Goal: Task Accomplishment & Management: Complete application form

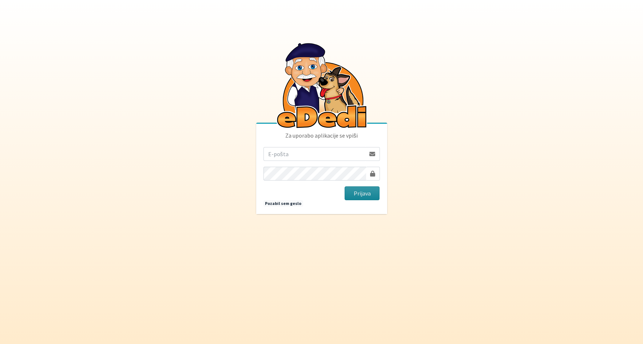
type input "[PERSON_NAME][EMAIL_ADDRESS][PERSON_NAME][PERSON_NAME][DOMAIN_NAME]"
click at [368, 195] on button "Prijava" at bounding box center [361, 193] width 35 height 14
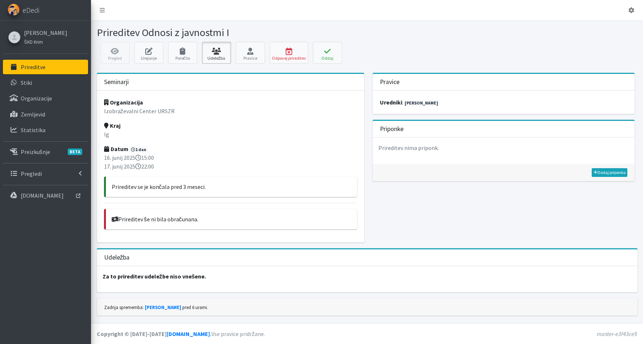
click at [221, 56] on link "Udeležba" at bounding box center [216, 53] width 29 height 22
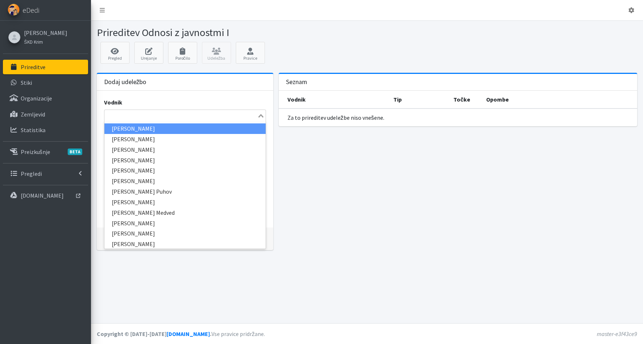
click at [110, 111] on input "Search for option" at bounding box center [180, 115] width 151 height 9
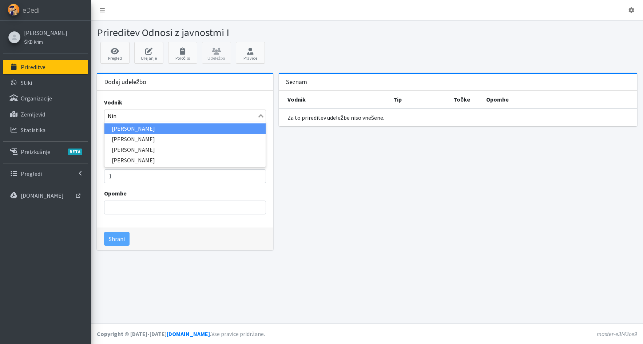
type input "Nina"
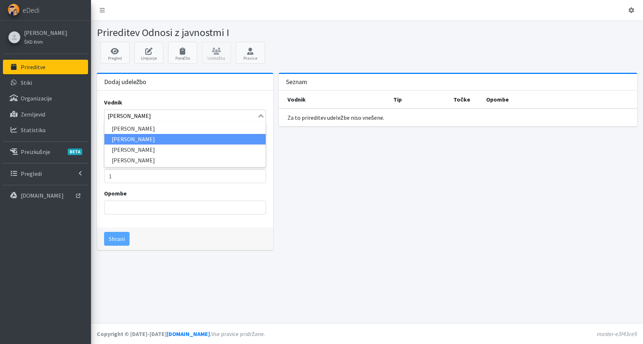
click at [115, 139] on li "Nina Jurinčič" at bounding box center [184, 139] width 161 height 11
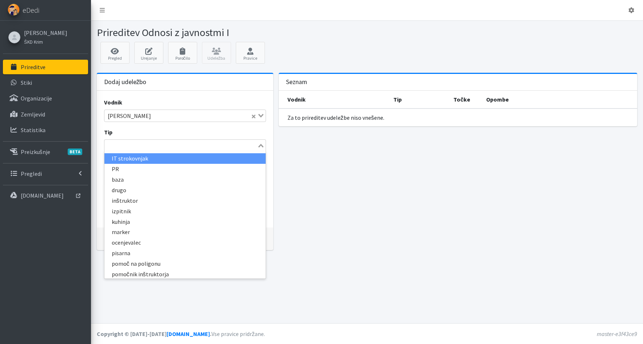
click at [158, 147] on input "Search for option" at bounding box center [180, 145] width 151 height 9
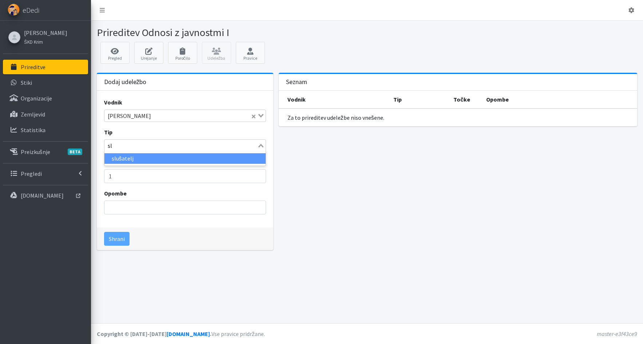
type input "slu"
click at [161, 157] on li "slušatelj" at bounding box center [184, 158] width 161 height 11
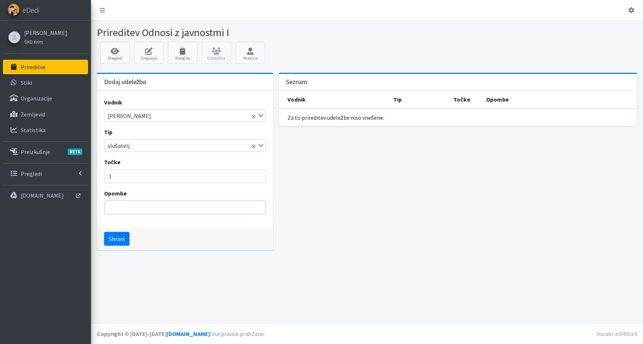
click at [150, 209] on input "Opombe" at bounding box center [185, 207] width 162 height 14
drag, startPoint x: 129, startPoint y: 208, endPoint x: 160, endPoint y: 206, distance: 30.6
click at [160, 206] on input "potrdilo 2778/2024" at bounding box center [185, 207] width 162 height 14
type input "potrdilo 1997/2025"
click at [120, 239] on button "Shrani" at bounding box center [116, 239] width 25 height 14
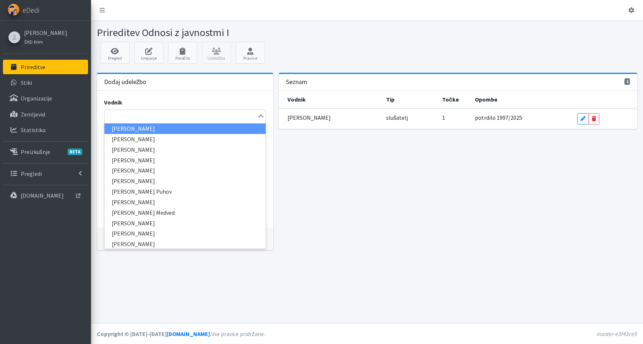
click at [133, 116] on input "Search for option" at bounding box center [180, 115] width 151 height 9
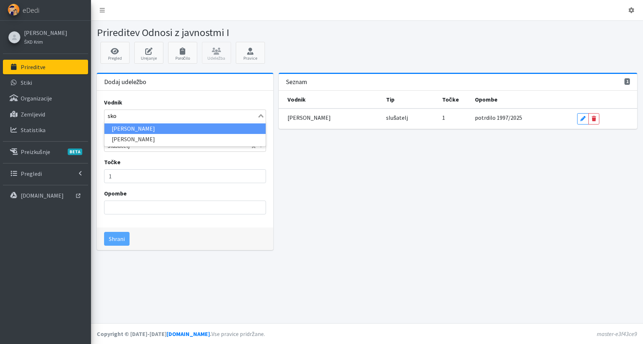
type input "skoč"
click at [155, 131] on li "Igor Skočir" at bounding box center [184, 128] width 161 height 11
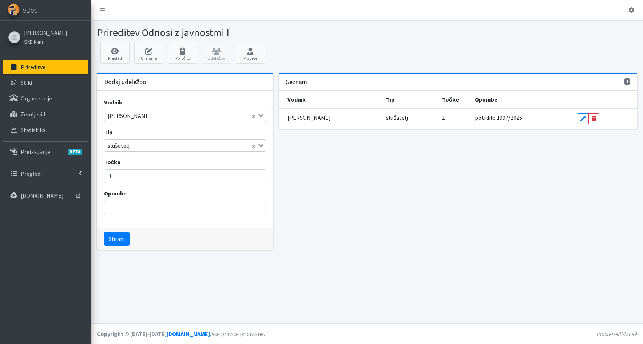
click at [141, 208] on input "Opombe" at bounding box center [185, 207] width 162 height 14
drag, startPoint x: 129, startPoint y: 206, endPoint x: 156, endPoint y: 205, distance: 26.9
click at [156, 205] on input "potrdilo 2778/2024" at bounding box center [185, 207] width 162 height 14
type input "potrdilo 1996/2025"
click at [113, 240] on button "Shrani" at bounding box center [116, 239] width 25 height 14
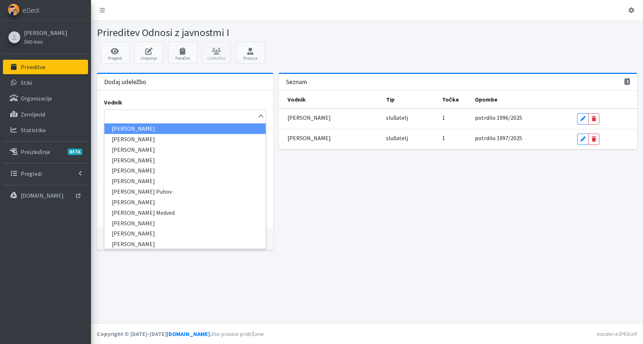
click at [111, 114] on input "Search for option" at bounding box center [180, 115] width 151 height 9
type input "luk"
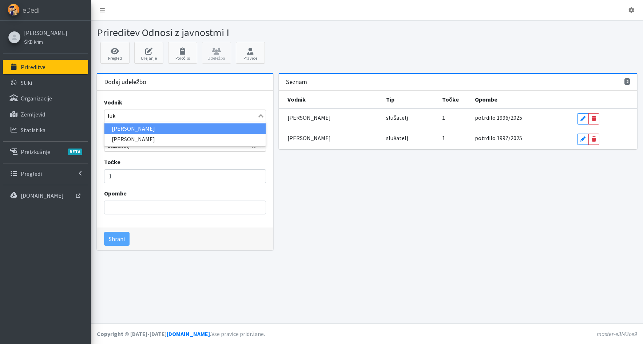
click at [133, 132] on li "Luka Ušeničnik" at bounding box center [184, 128] width 161 height 11
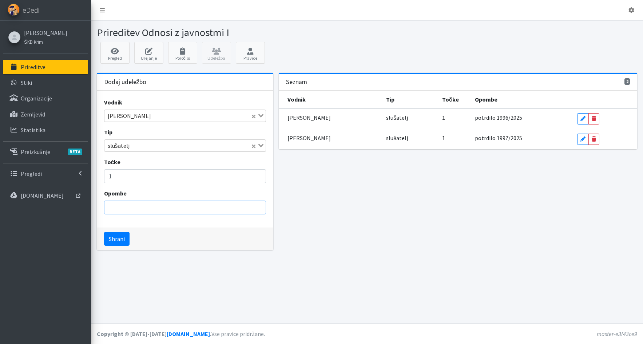
click at [123, 209] on input "Opombe" at bounding box center [185, 207] width 162 height 14
drag, startPoint x: 129, startPoint y: 206, endPoint x: 164, endPoint y: 210, distance: 35.1
click at [164, 210] on input "potrdilo 2778/2024" at bounding box center [185, 207] width 162 height 14
type input "potrdilo 1995/2025"
click at [104, 232] on button "Shrani" at bounding box center [116, 239] width 25 height 14
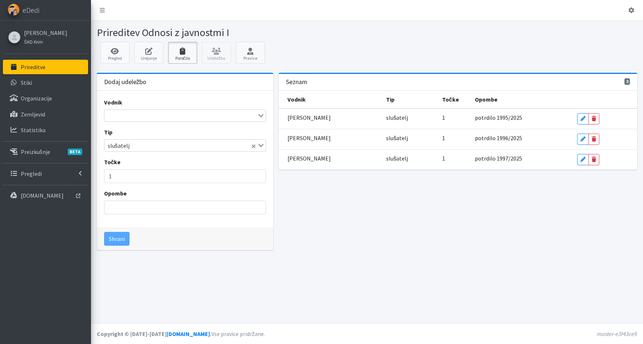
click at [180, 56] on link "Poročilo" at bounding box center [182, 53] width 29 height 22
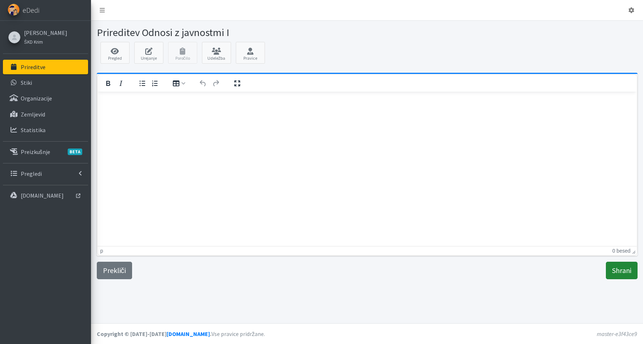
click at [618, 271] on input "Shrani" at bounding box center [621, 269] width 32 height 17
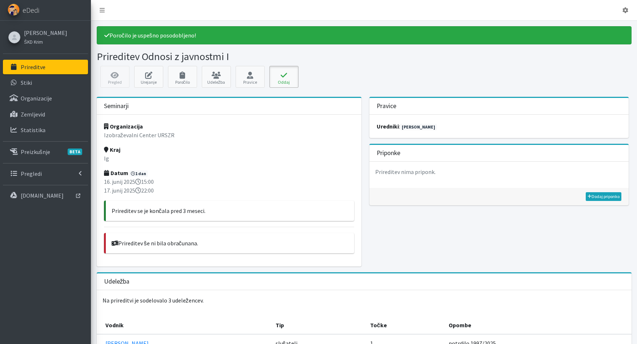
click at [285, 76] on icon at bounding box center [284, 75] width 25 height 7
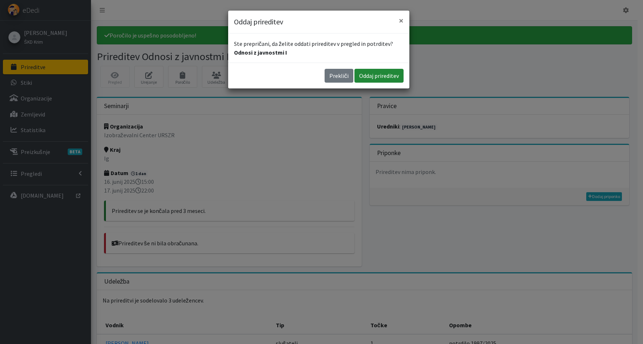
click at [376, 73] on button "Oddaj prireditev" at bounding box center [378, 76] width 49 height 14
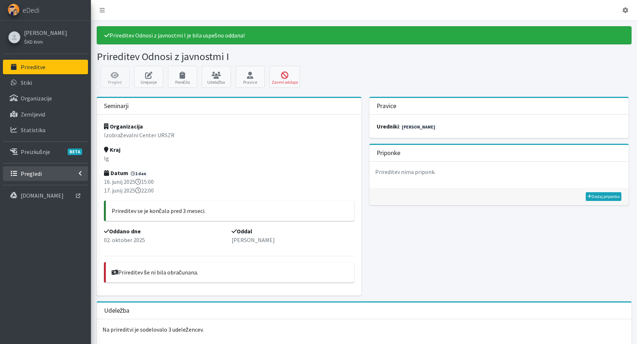
click at [27, 176] on p "Pregledi" at bounding box center [31, 173] width 21 height 7
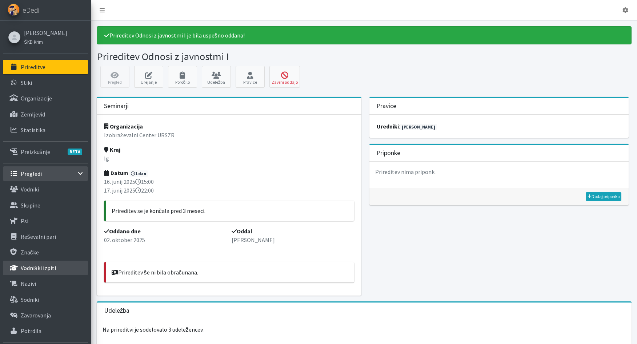
click at [30, 267] on p "Vodniški izpiti" at bounding box center [38, 267] width 35 height 7
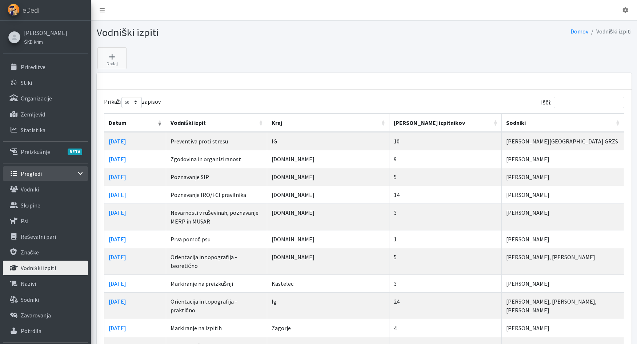
select select "50"
click at [568, 104] on input "Išči:" at bounding box center [589, 102] width 71 height 11
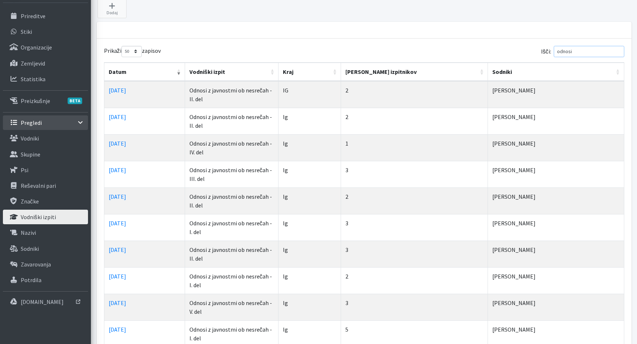
scroll to position [30, 0]
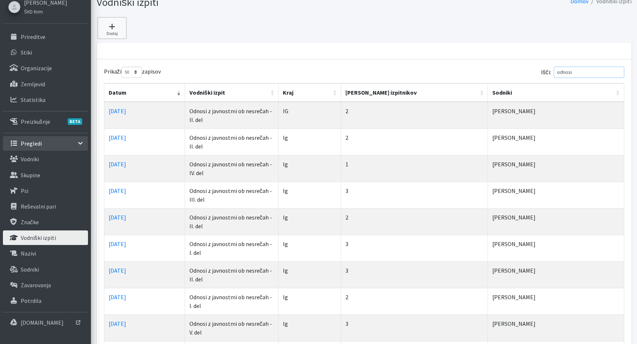
type input "odnosi"
click at [114, 28] on icon at bounding box center [112, 26] width 25 height 7
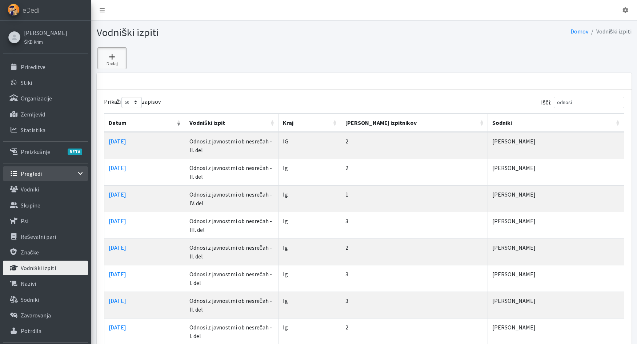
click at [113, 58] on icon at bounding box center [112, 56] width 25 height 7
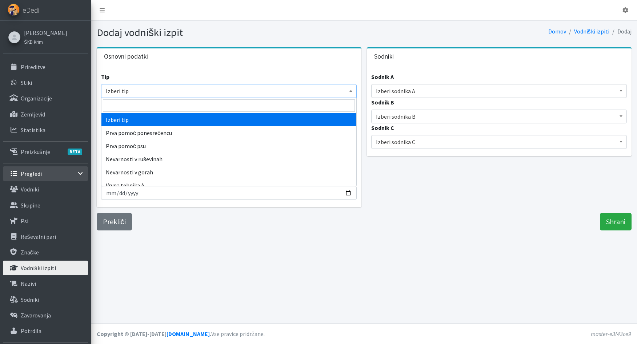
click at [157, 92] on span "Izberi tip" at bounding box center [229, 91] width 246 height 10
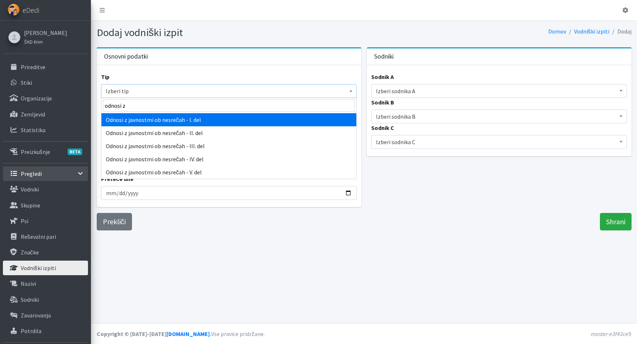
type input "odnosi z"
select select "1023"
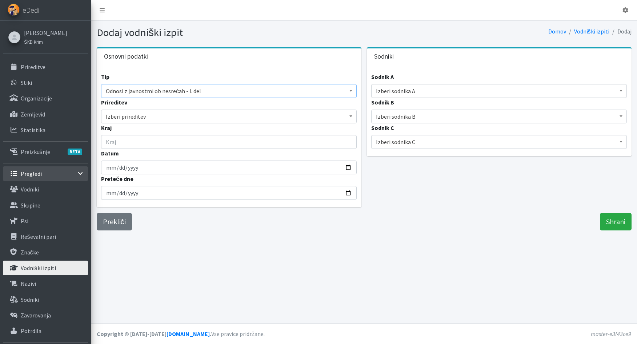
click at [351, 116] on b at bounding box center [350, 116] width 3 height 2
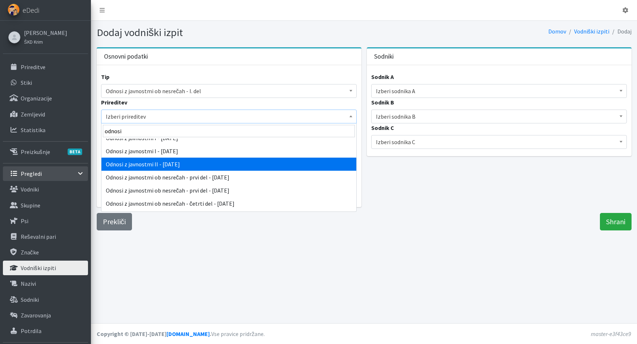
scroll to position [36, 0]
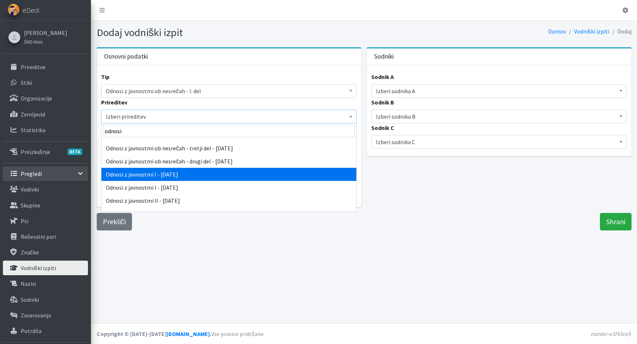
type input "odnosi"
select select "5239"
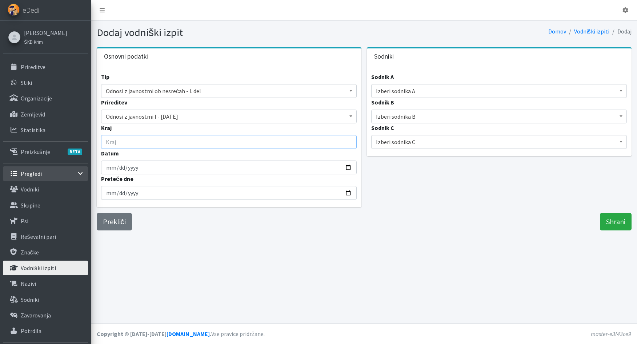
click at [103, 141] on input "Kraj" at bounding box center [229, 142] width 256 height 14
type input "Ig"
click at [107, 169] on input "Datum" at bounding box center [229, 167] width 256 height 14
type input "[DATE]"
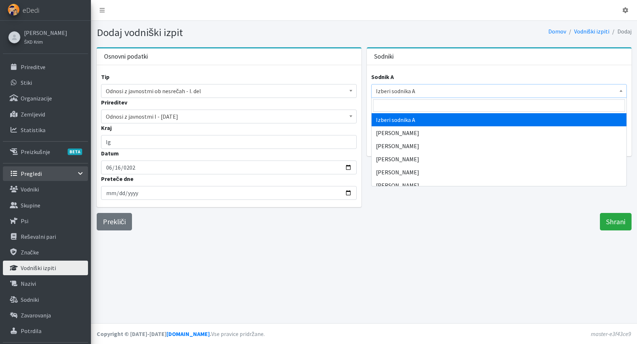
click at [401, 92] on span "Izberi sodnika A" at bounding box center [499, 91] width 246 height 10
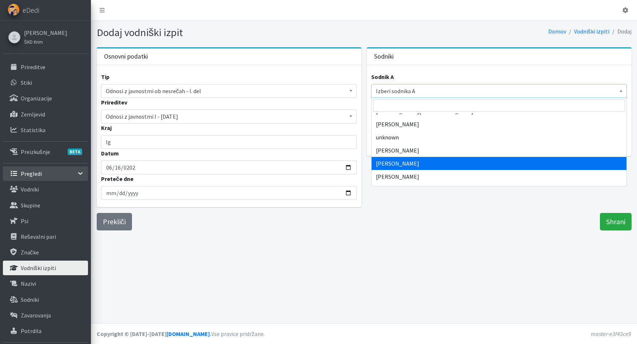
scroll to position [582, 0]
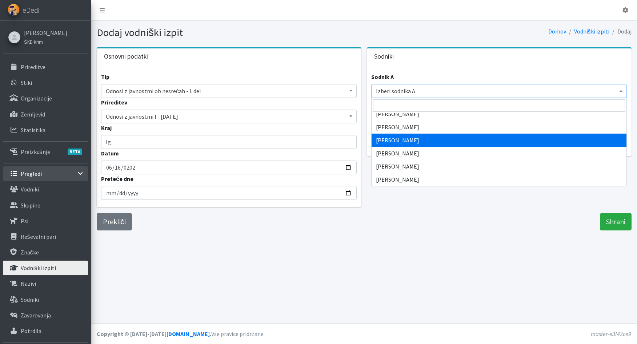
select select "1889"
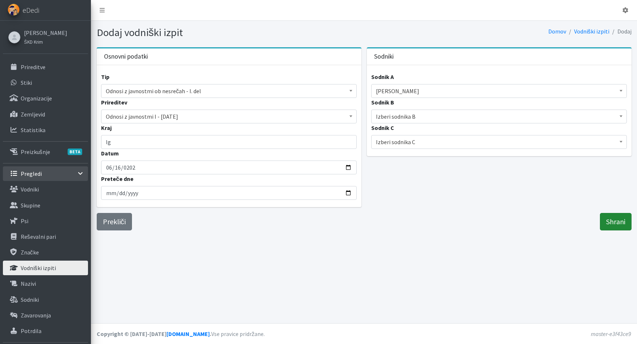
click at [615, 223] on input "Shrani" at bounding box center [616, 221] width 32 height 17
click at [623, 225] on input "Shrani" at bounding box center [616, 221] width 32 height 17
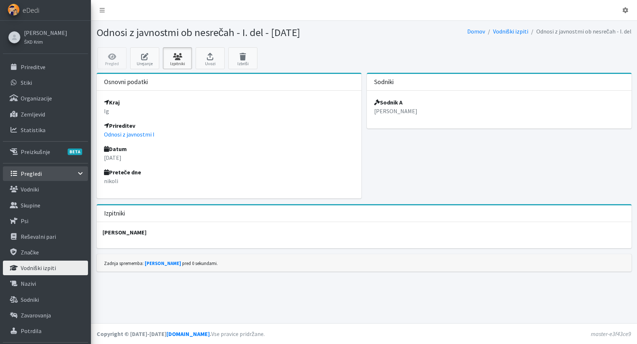
click at [173, 59] on icon at bounding box center [177, 56] width 25 height 7
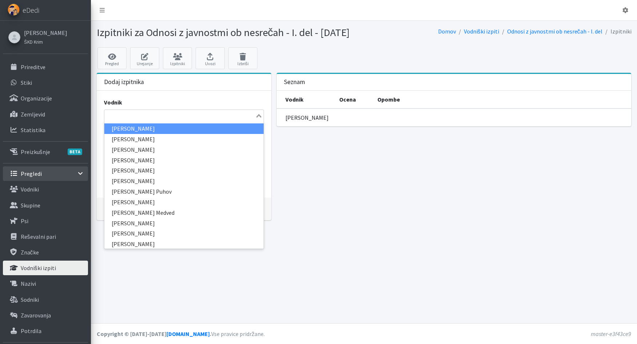
click at [108, 120] on input "Search for option" at bounding box center [179, 115] width 149 height 9
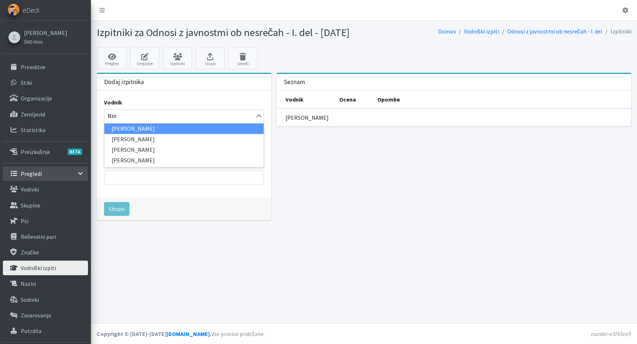
type input "[PERSON_NAME]"
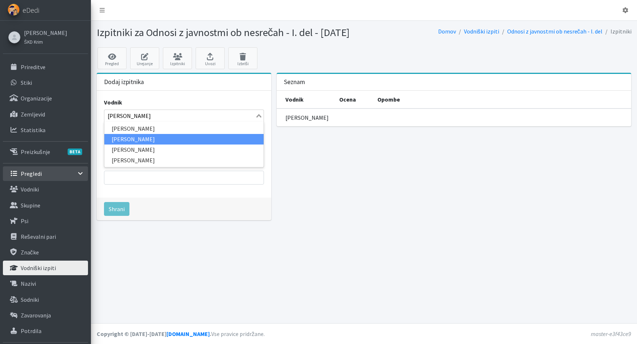
click at [117, 144] on li "Nina Jurinčič" at bounding box center [183, 139] width 159 height 11
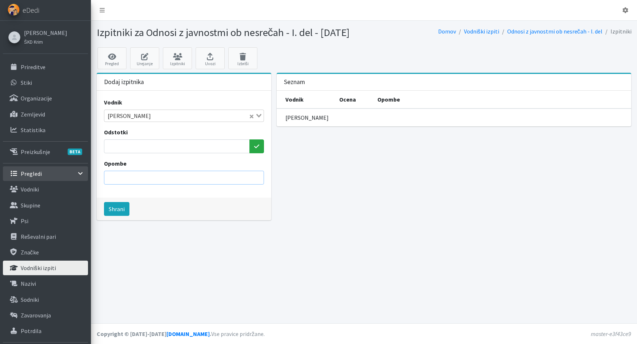
click at [173, 184] on input "Opombe" at bounding box center [184, 178] width 160 height 14
drag, startPoint x: 129, startPoint y: 191, endPoint x: 167, endPoint y: 193, distance: 37.8
click at [167, 184] on input "potrdilo 2778/2024" at bounding box center [184, 178] width 160 height 14
type input "potrdilo 1997/2025"
click at [122, 216] on button "Shrani" at bounding box center [116, 209] width 25 height 14
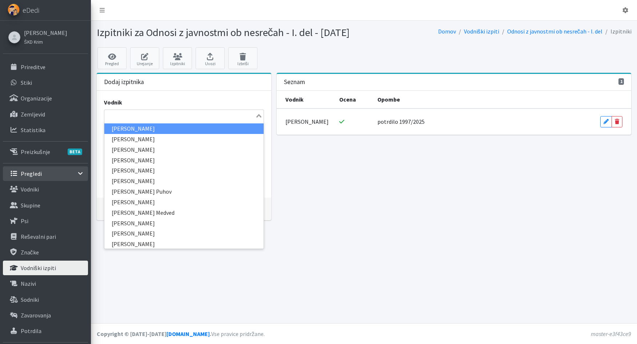
click at [134, 120] on input "Search for option" at bounding box center [179, 115] width 149 height 9
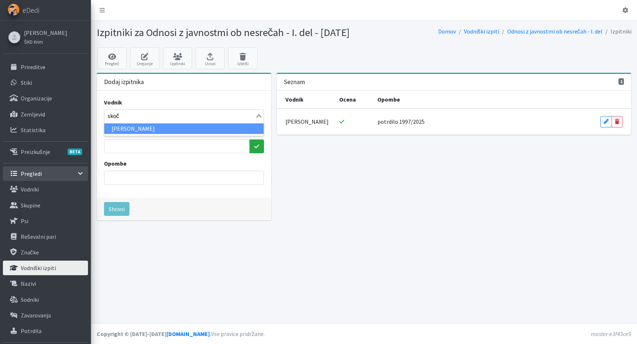
type input "skoči"
click at [158, 134] on li "[PERSON_NAME]" at bounding box center [183, 128] width 159 height 11
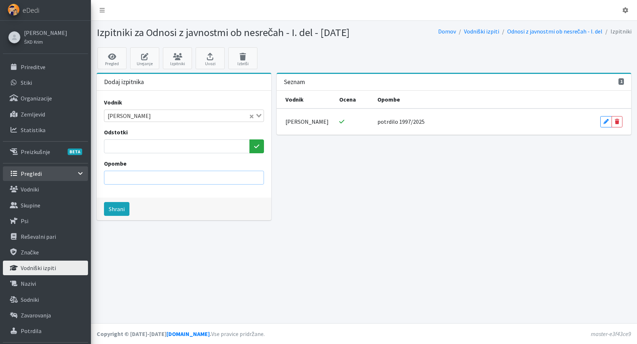
click at [137, 184] on input "Opombe" at bounding box center [184, 178] width 160 height 14
click at [140, 184] on input "potrdilo 1997/2025" at bounding box center [184, 178] width 160 height 14
type input "potrdilo 1996/2025"
click at [121, 216] on button "Shrani" at bounding box center [116, 209] width 25 height 14
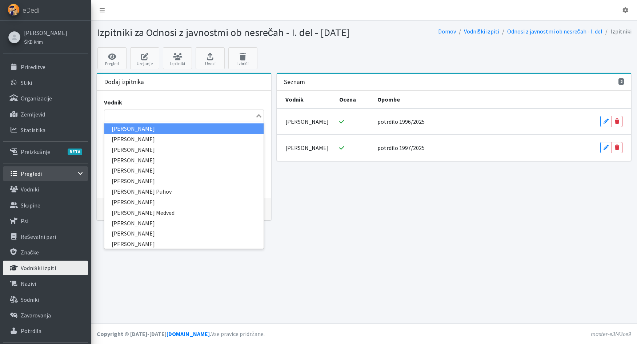
click at [105, 120] on input "Search for option" at bounding box center [179, 115] width 149 height 9
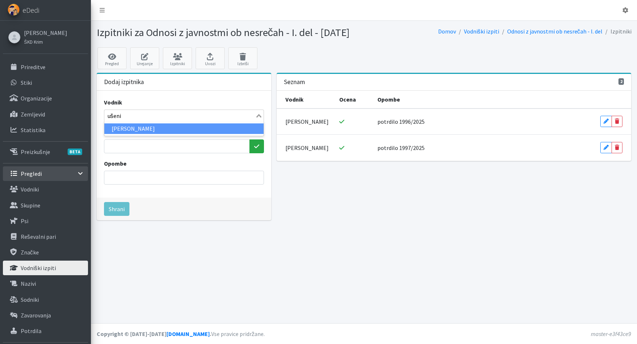
type input "ušenič"
click at [115, 134] on li "Luka Ušeničnik" at bounding box center [183, 128] width 159 height 11
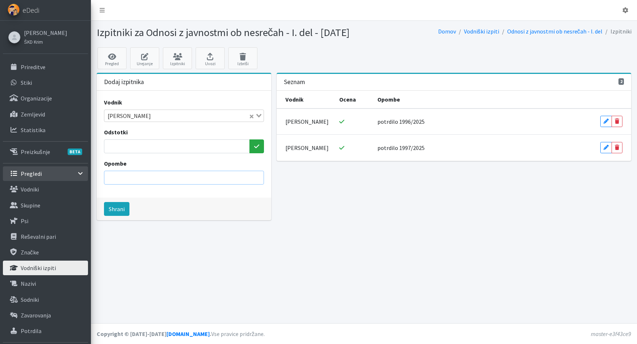
click at [119, 184] on input "Opombe" at bounding box center [184, 178] width 160 height 14
click at [140, 184] on input "potrdilo 1997/2025" at bounding box center [184, 178] width 160 height 14
type input "potrdilo 1995/2025"
click at [116, 216] on button "Shrani" at bounding box center [116, 209] width 25 height 14
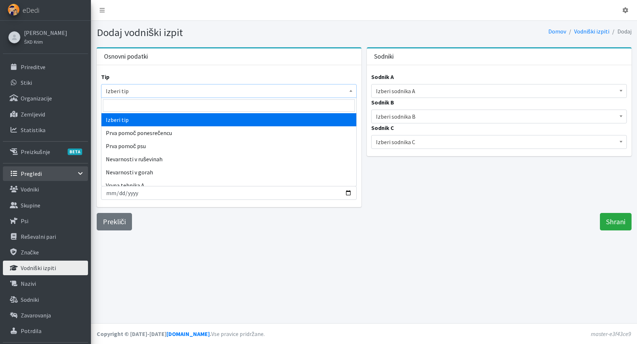
click at [155, 91] on span "Izberi tip" at bounding box center [229, 91] width 246 height 10
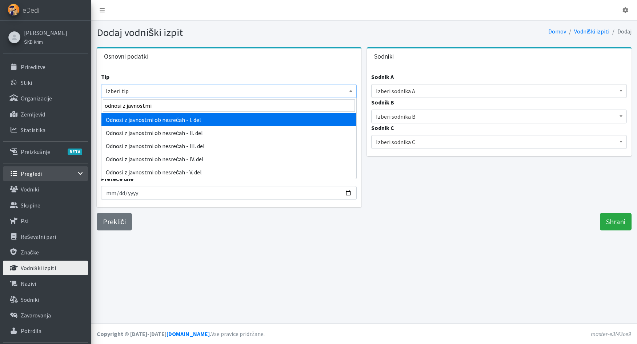
type input "odnosi z javnostmi"
select select "1023"
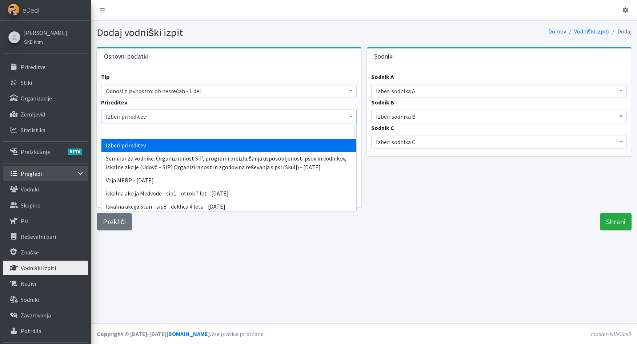
click at [164, 117] on span "Izberi prireditev" at bounding box center [229, 116] width 246 height 10
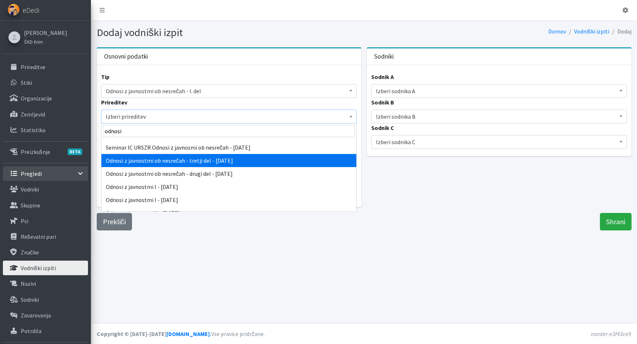
scroll to position [36, 0]
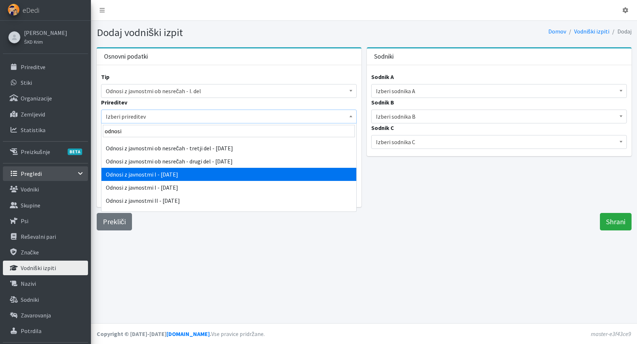
type input "odnosi"
select select "5239"
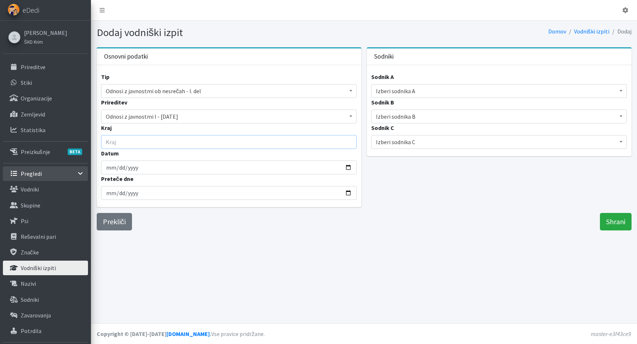
click at [118, 142] on input "Kraj" at bounding box center [229, 142] width 256 height 14
type input "Ig"
click at [113, 169] on input "Datum" at bounding box center [229, 167] width 256 height 14
type input "2025-06-16"
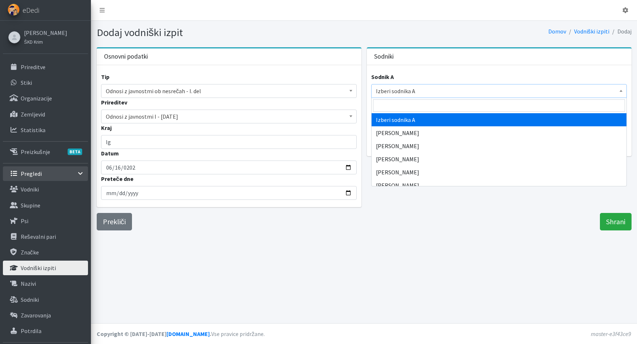
click at [419, 88] on span "Izberi sodnika A" at bounding box center [499, 91] width 246 height 10
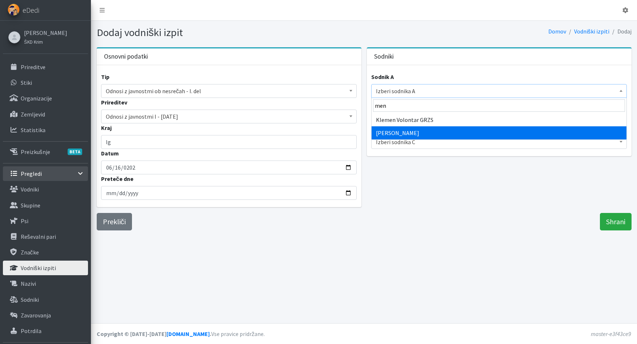
type input "men"
select select "1889"
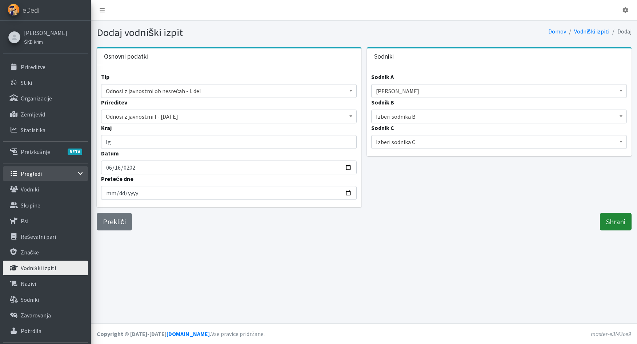
click at [615, 221] on input "Shrani" at bounding box center [616, 221] width 32 height 17
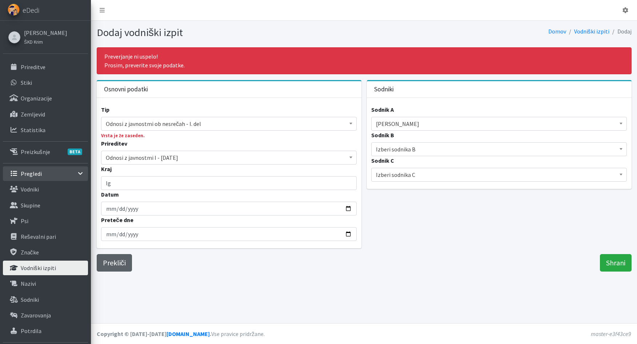
click at [115, 265] on link "Prekliči" at bounding box center [114, 262] width 35 height 17
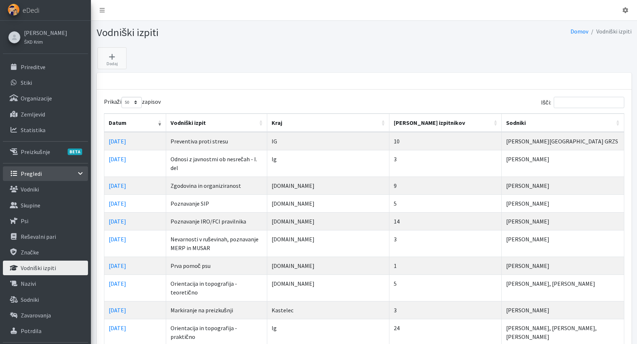
select select "50"
click at [35, 189] on p "Vodniki" at bounding box center [30, 188] width 18 height 7
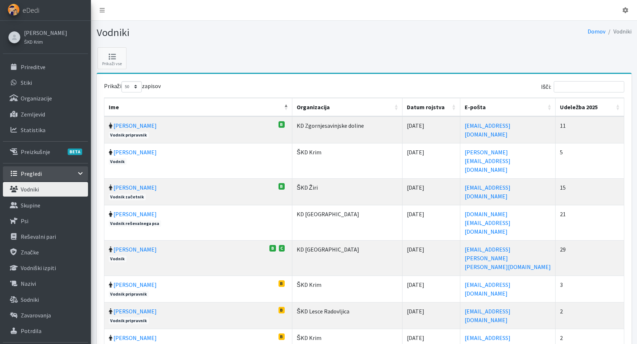
select select "50"
click at [569, 87] on input "Išči:" at bounding box center [589, 86] width 71 height 11
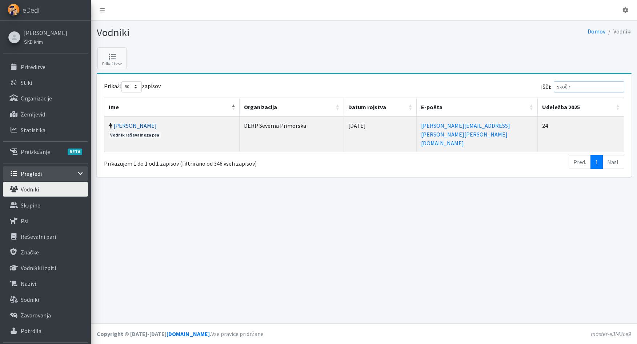
type input "skočir"
click at [136, 126] on link "[PERSON_NAME]" at bounding box center [134, 125] width 43 height 7
click at [30, 65] on p "Prireditve" at bounding box center [33, 66] width 25 height 7
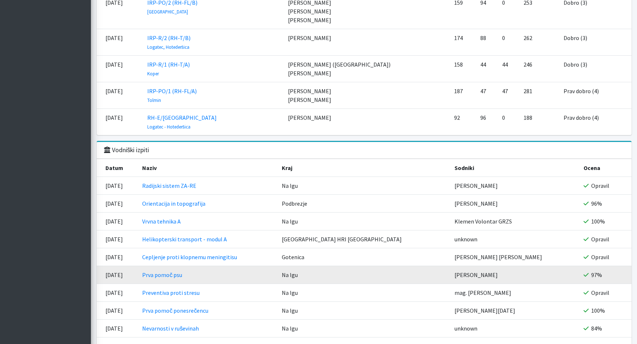
scroll to position [1288, 0]
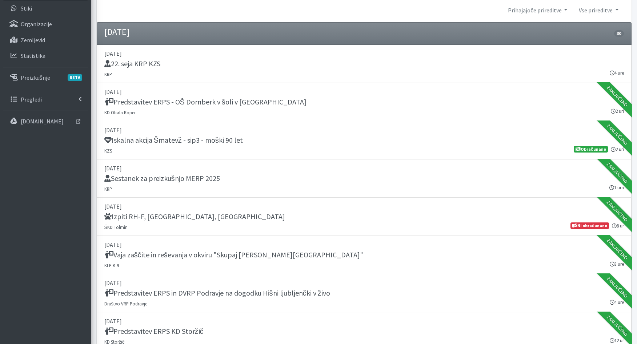
scroll to position [73, 0]
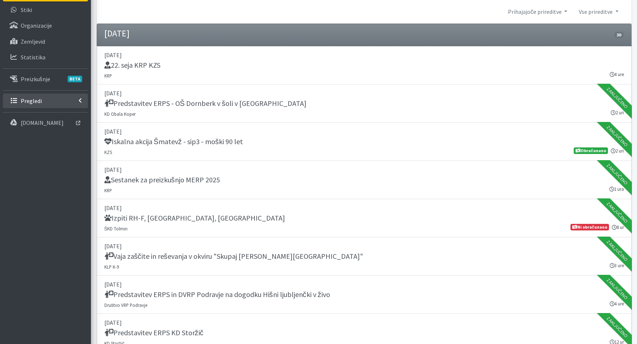
click at [34, 102] on p "Pregledi" at bounding box center [31, 100] width 21 height 7
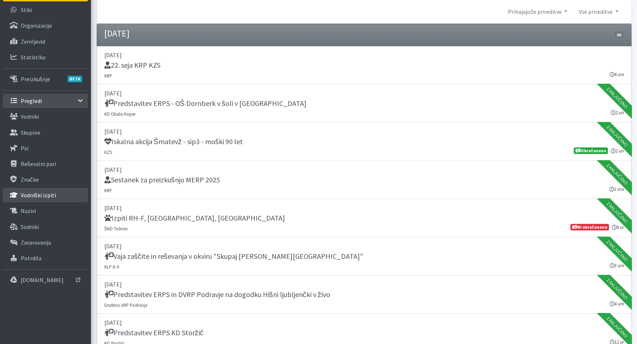
click at [32, 193] on p "Vodniški izpiti" at bounding box center [38, 194] width 35 height 7
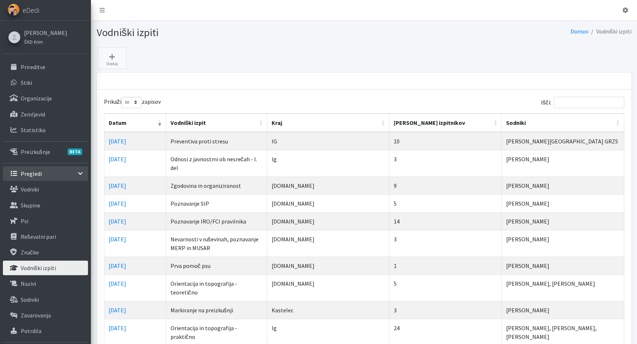
select select "50"
click at [581, 104] on input "Išči:" at bounding box center [589, 102] width 71 height 11
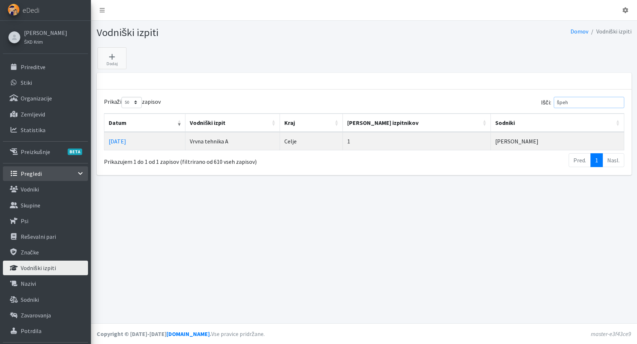
type input "špeh"
click at [186, 144] on td "[DATE]" at bounding box center [144, 141] width 81 height 18
click at [280, 143] on td "Vrvna tehnika A" at bounding box center [232, 141] width 94 height 18
click at [241, 124] on th "Vodniški izpit" at bounding box center [232, 122] width 94 height 19
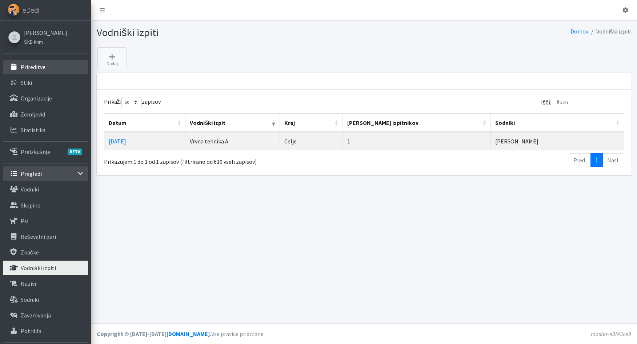
click at [30, 67] on p "Prireditve" at bounding box center [33, 66] width 25 height 7
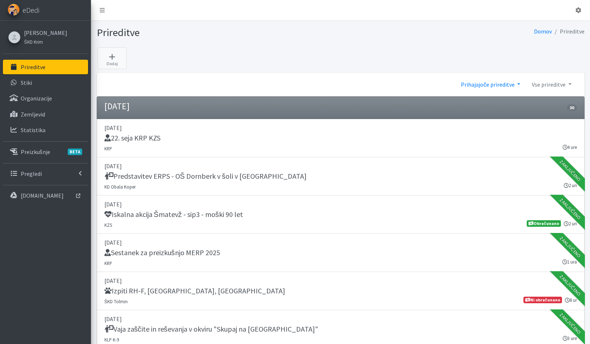
click at [479, 82] on link "Prihajajoče prireditve" at bounding box center [490, 84] width 71 height 15
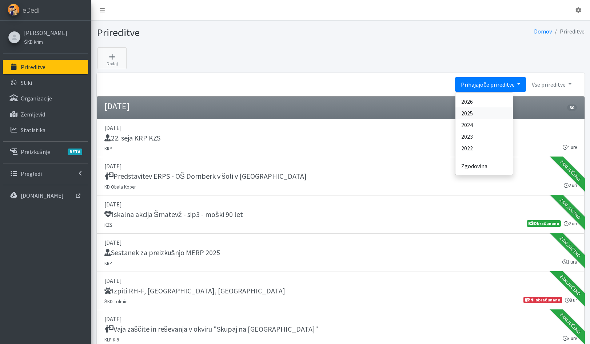
click at [473, 113] on link "2025" at bounding box center [483, 113] width 57 height 12
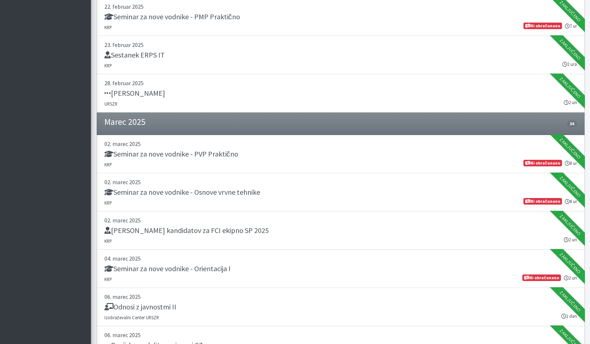
scroll to position [1709, 0]
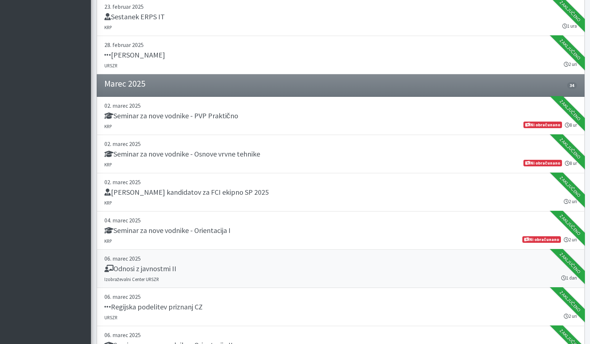
click at [159, 269] on h5 "Odnosi z javnostmi II" at bounding box center [140, 268] width 72 height 9
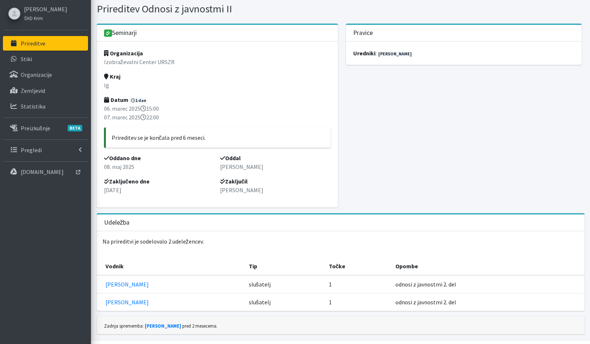
scroll to position [36, 0]
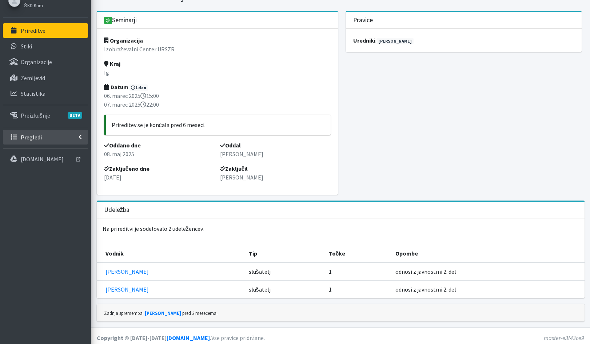
click at [39, 138] on p "Pregledi" at bounding box center [31, 136] width 21 height 7
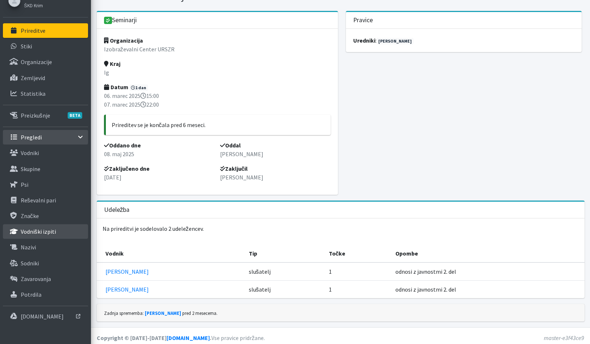
click at [43, 229] on p "Vodniški izpiti" at bounding box center [38, 231] width 35 height 7
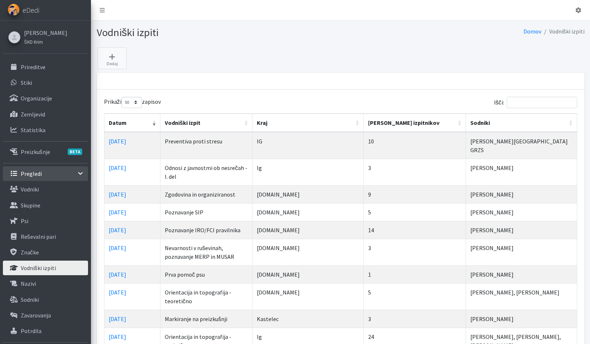
select select "50"
click at [520, 104] on input "Išči:" at bounding box center [542, 102] width 71 height 11
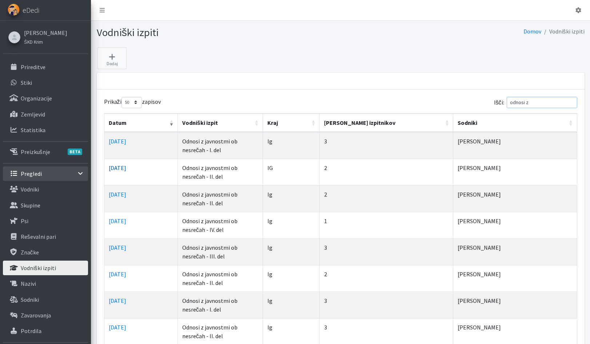
type input "odnosi z"
click at [118, 171] on link "[DATE]" at bounding box center [117, 167] width 17 height 7
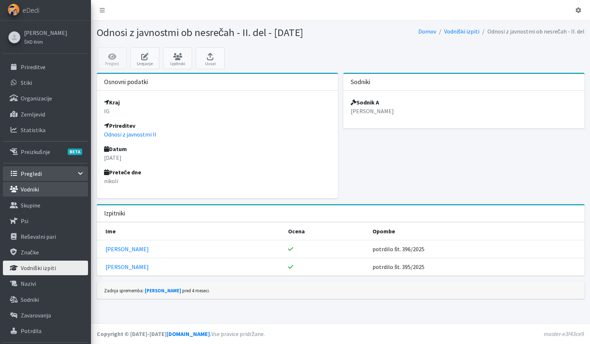
click at [33, 188] on p "Vodniki" at bounding box center [30, 188] width 18 height 7
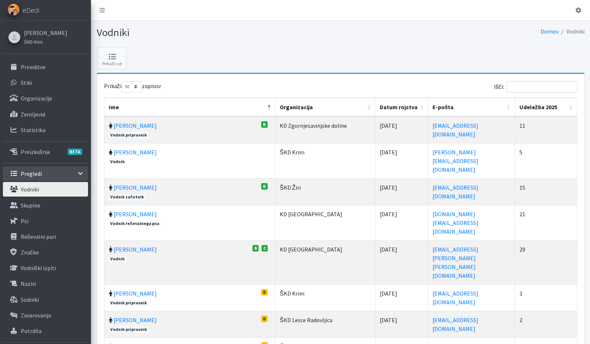
select select "50"
click at [536, 86] on input "Išči:" at bounding box center [542, 86] width 71 height 11
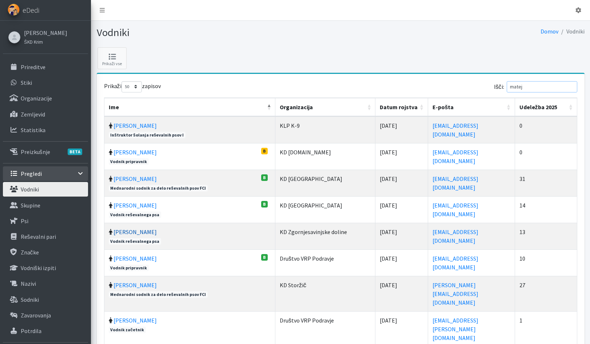
type input "matej"
click at [137, 233] on link "[PERSON_NAME]" at bounding box center [134, 231] width 43 height 7
click at [35, 173] on p "Pregledi" at bounding box center [31, 173] width 21 height 7
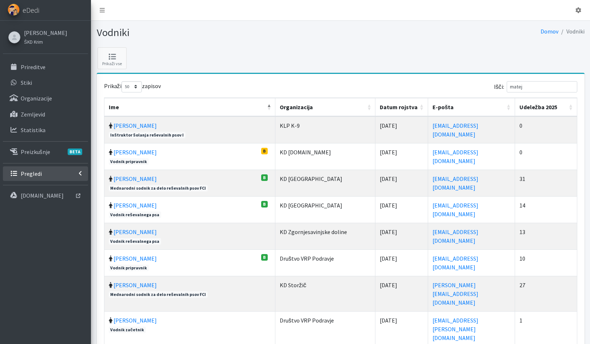
click at [35, 173] on p "Pregledi" at bounding box center [31, 173] width 21 height 7
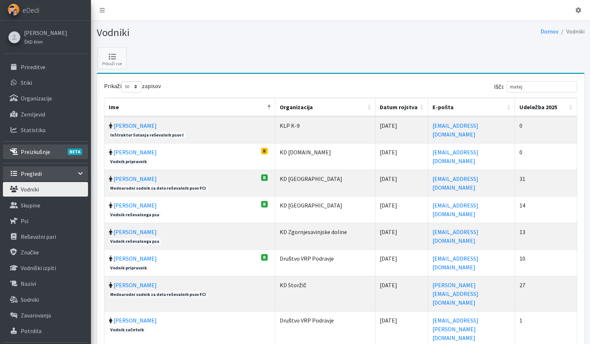
click at [27, 151] on p "Preizkušnje BETA" at bounding box center [35, 151] width 29 height 7
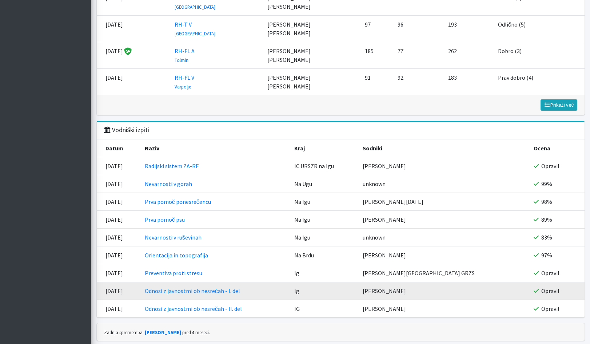
scroll to position [969, 0]
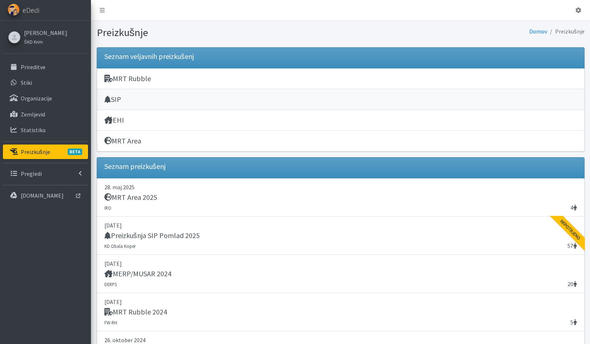
click at [116, 97] on h5 "SIP" at bounding box center [112, 99] width 17 height 9
click at [328, 97] on div "SIP" at bounding box center [340, 100] width 472 height 10
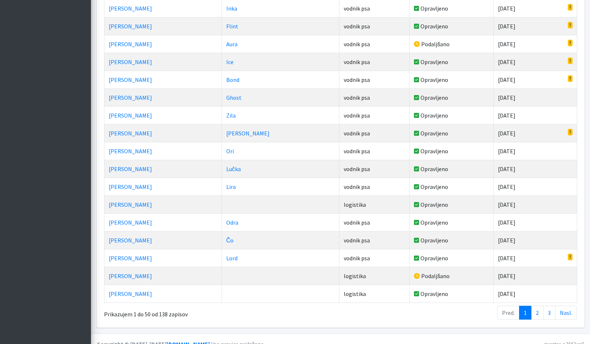
scroll to position [776, 0]
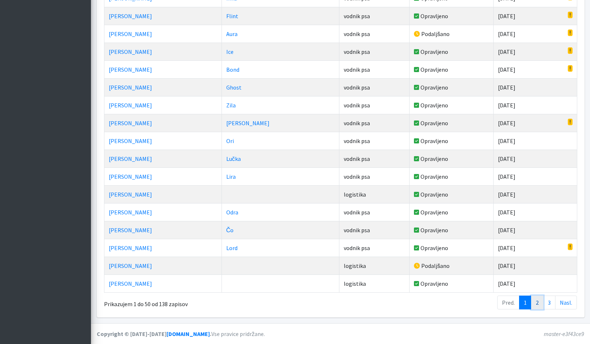
click at [537, 303] on link "2" at bounding box center [537, 302] width 12 height 14
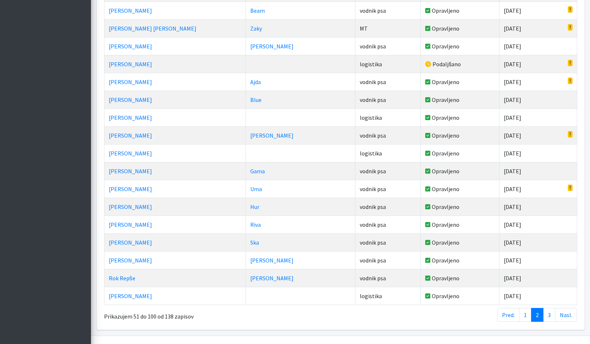
scroll to position [764, 0]
click at [552, 314] on link "3" at bounding box center [549, 314] width 12 height 14
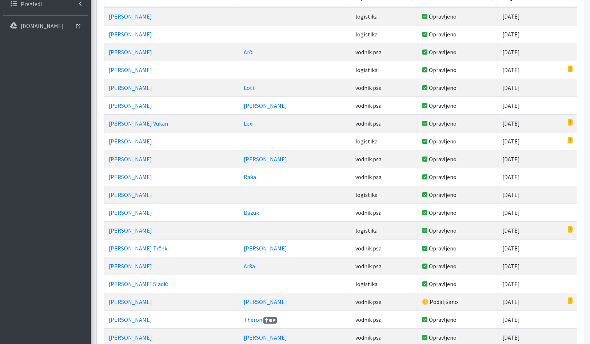
scroll to position [182, 0]
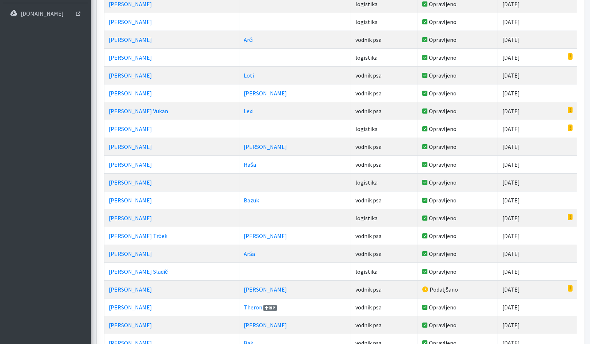
click at [521, 223] on td "30.11.2025" at bounding box center [537, 218] width 79 height 18
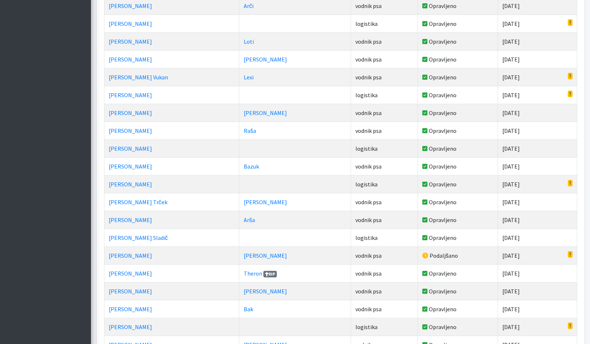
scroll to position [255, 0]
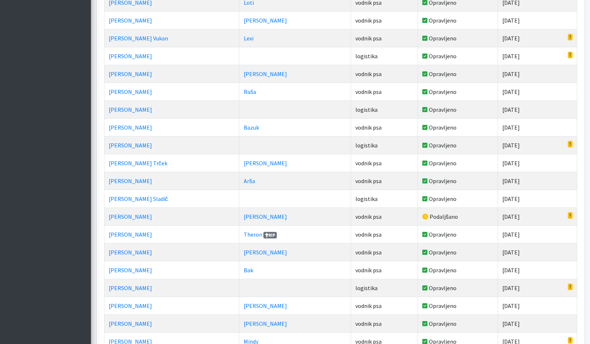
click at [525, 288] on td "30.11.2025" at bounding box center [537, 288] width 79 height 18
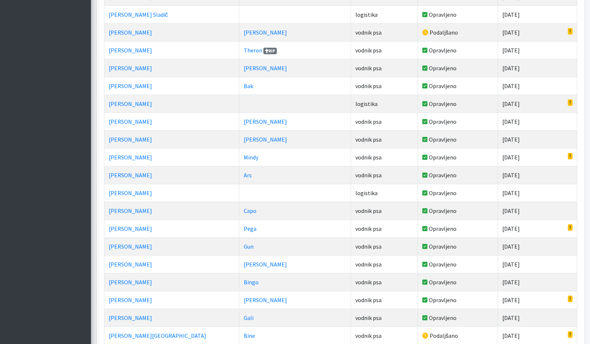
scroll to position [473, 0]
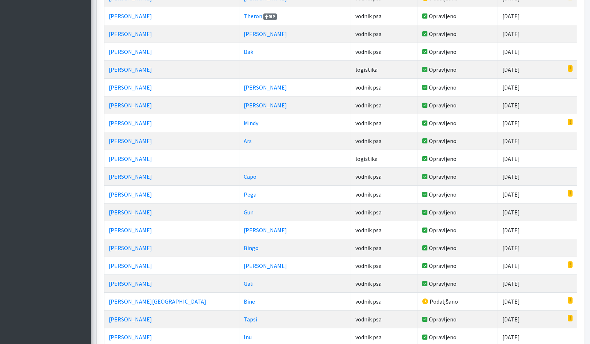
click at [521, 303] on td "30.11.2025" at bounding box center [537, 301] width 79 height 18
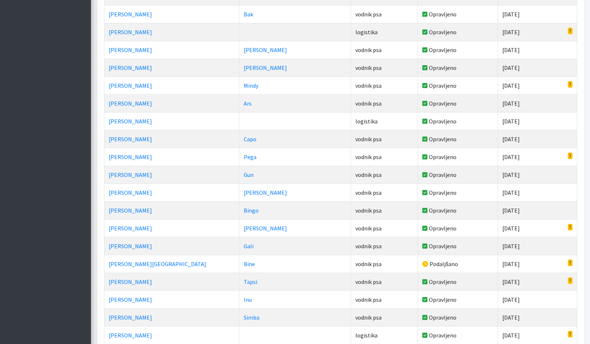
scroll to position [545, 0]
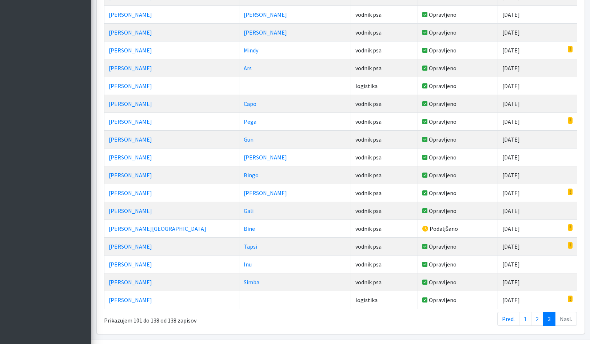
click at [521, 300] on td "30.11.2025" at bounding box center [537, 300] width 79 height 18
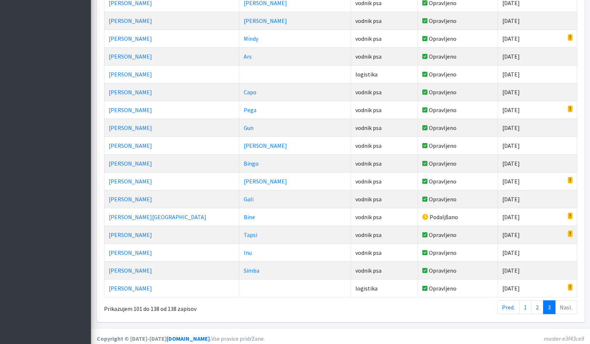
scroll to position [562, 0]
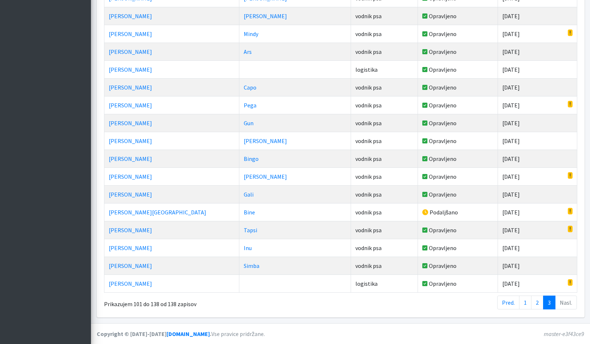
click at [565, 304] on li "Nasl." at bounding box center [565, 302] width 21 height 14
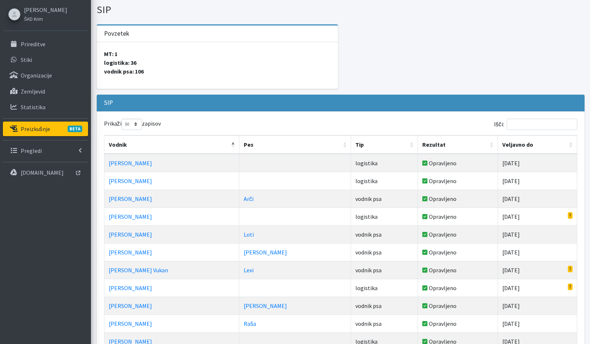
scroll to position [16, 0]
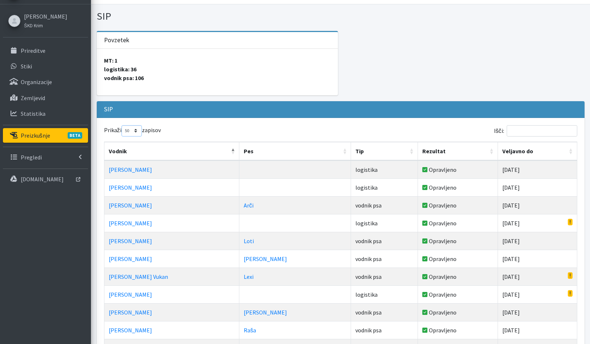
click at [136, 132] on select "10 25 50 100" at bounding box center [131, 130] width 20 height 11
select select "100"
click at [121, 125] on select "10 25 50 100" at bounding box center [131, 130] width 20 height 11
click at [521, 129] on input "Išči:" at bounding box center [542, 130] width 71 height 11
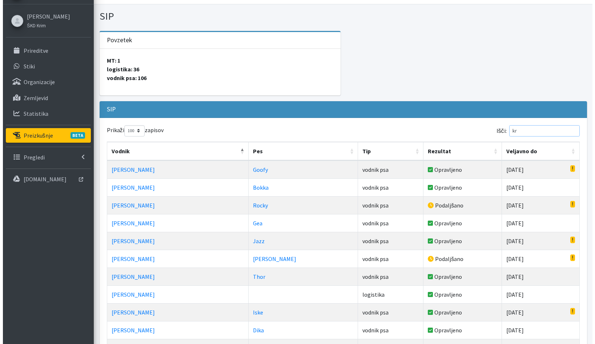
scroll to position [0, 0]
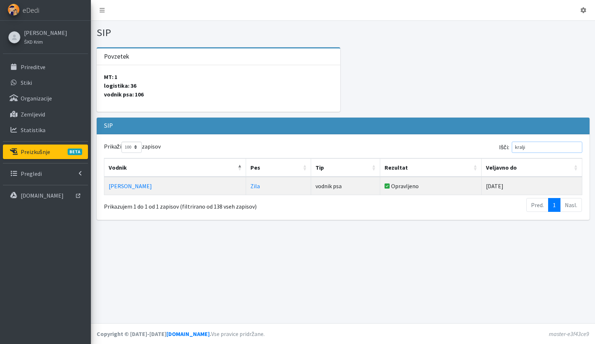
drag, startPoint x: 548, startPoint y: 147, endPoint x: 512, endPoint y: 144, distance: 35.8
click at [512, 144] on label "Išči: kralji" at bounding box center [540, 146] width 83 height 11
drag, startPoint x: 541, startPoint y: 147, endPoint x: 520, endPoint y: 149, distance: 21.2
click at [520, 149] on input "miko" at bounding box center [547, 146] width 71 height 11
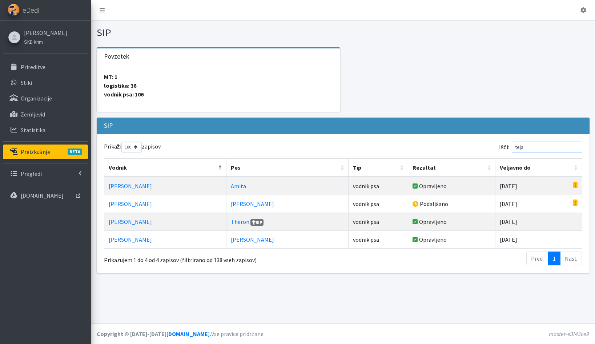
drag, startPoint x: 536, startPoint y: 147, endPoint x: 521, endPoint y: 149, distance: 14.8
click at [521, 149] on input "teja" at bounding box center [547, 146] width 71 height 11
type input "teja"
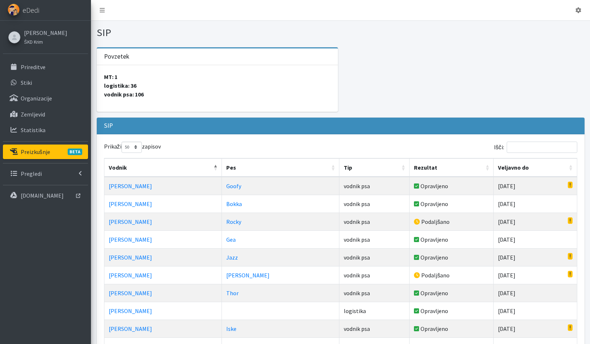
select select "50"
click at [540, 148] on input "Išči:" at bounding box center [542, 146] width 71 height 11
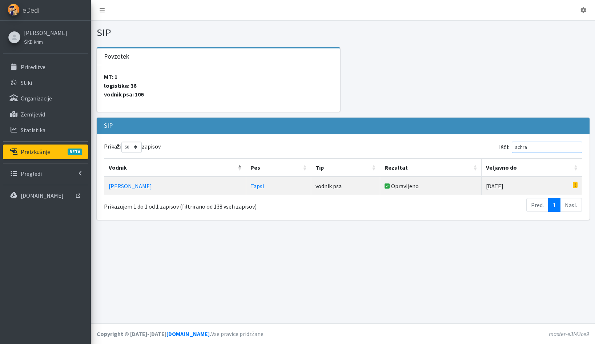
type input "schra"
click at [388, 187] on td "Opravljeno" at bounding box center [430, 186] width 101 height 18
click at [32, 68] on p "Prireditve" at bounding box center [33, 66] width 25 height 7
